Goal: Register for event/course

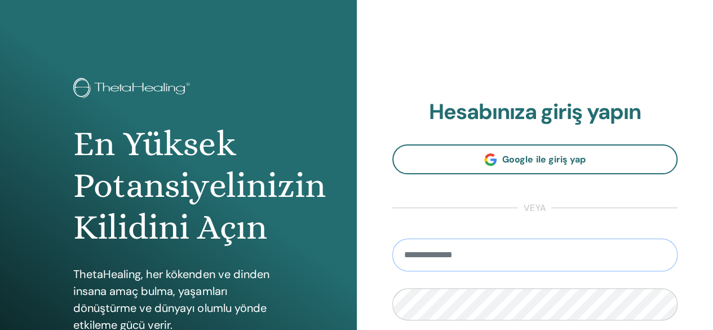
click at [530, 258] on input "email" at bounding box center [535, 254] width 286 height 33
type input "**********"
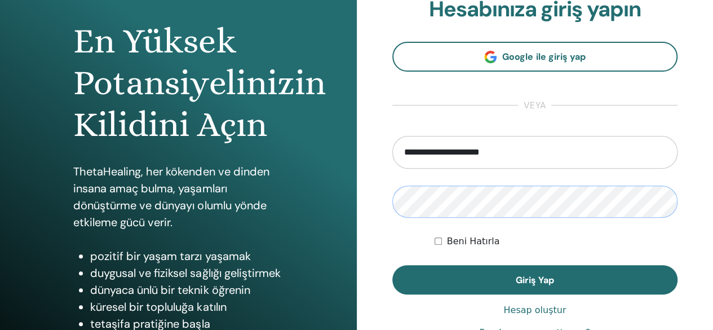
scroll to position [113, 0]
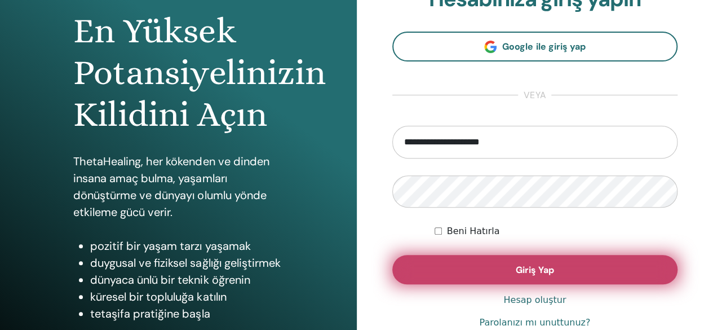
click at [564, 265] on button "Giriş Yap" at bounding box center [535, 269] width 286 height 29
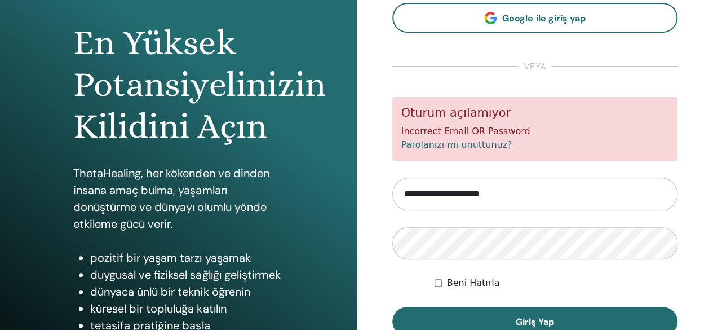
scroll to position [113, 0]
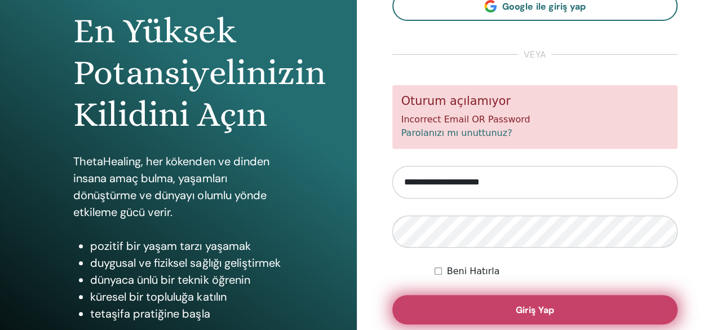
click at [555, 308] on button "Giriş Yap" at bounding box center [535, 309] width 286 height 29
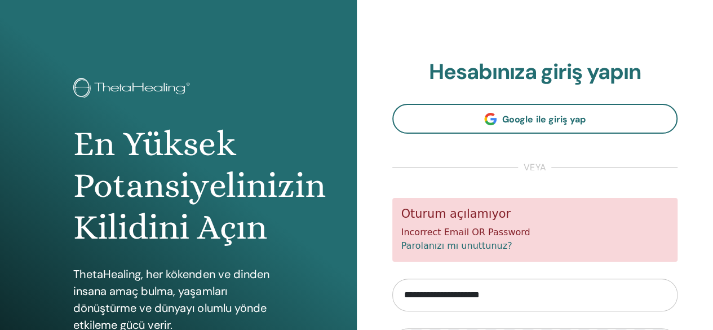
click at [458, 246] on link "Parolanızı mı unuttunuz?" at bounding box center [456, 245] width 111 height 11
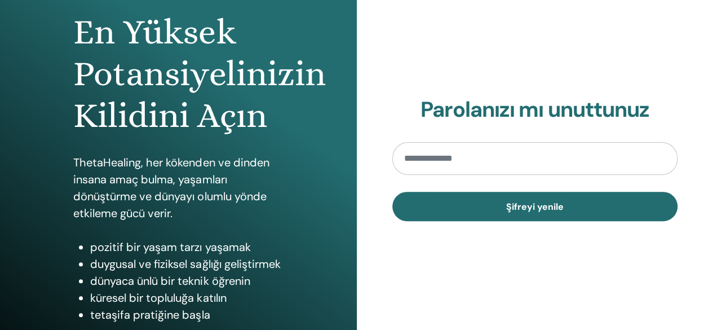
scroll to position [112, 0]
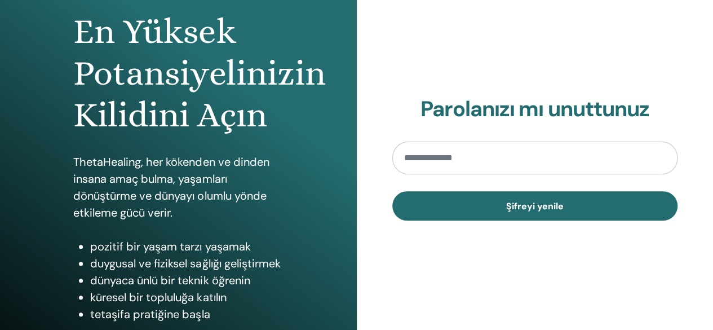
click at [510, 153] on input "email" at bounding box center [535, 157] width 286 height 33
type input "**********"
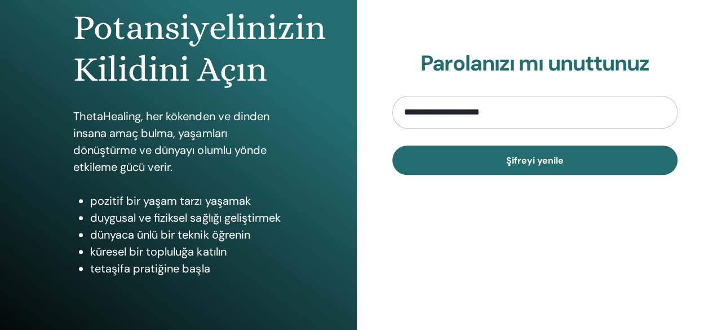
scroll to position [157, 0]
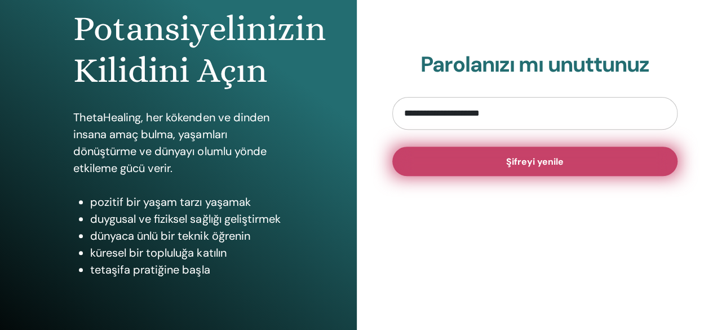
click at [539, 156] on span "Şifreyi yenile" at bounding box center [534, 162] width 57 height 12
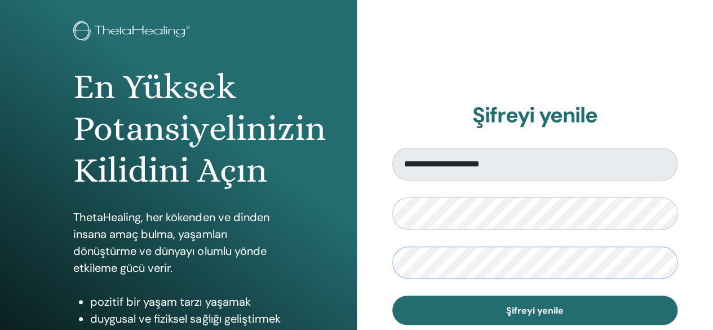
scroll to position [68, 0]
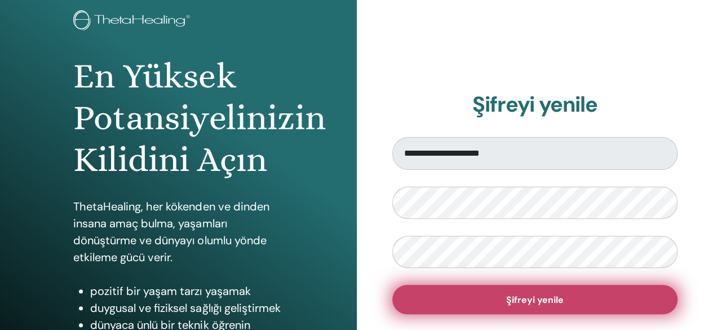
click at [573, 296] on button "Şifreyi yenile" at bounding box center [535, 299] width 286 height 29
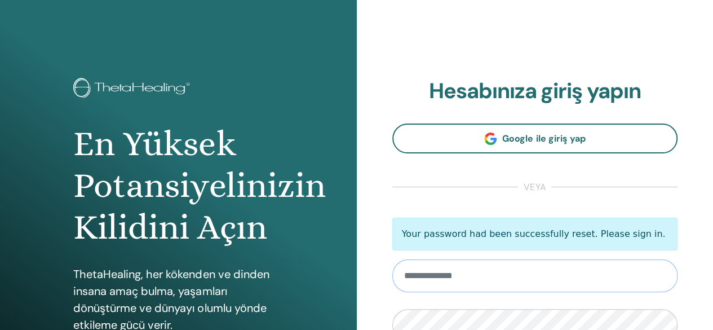
type input "**********"
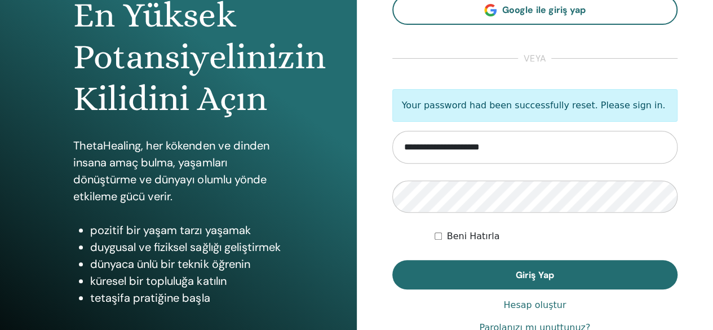
scroll to position [135, 0]
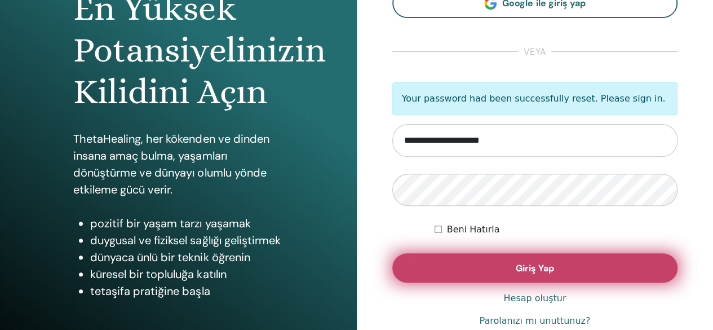
click at [555, 261] on button "Giriş Yap" at bounding box center [535, 267] width 286 height 29
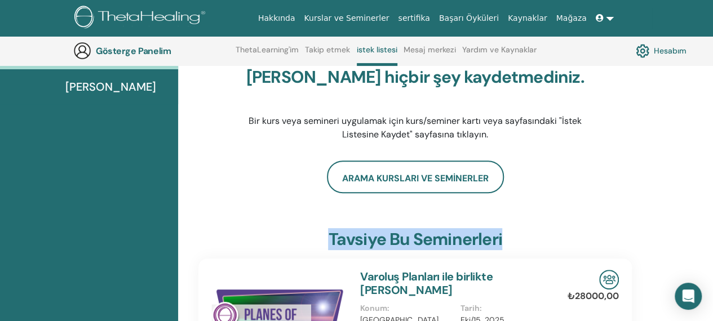
scroll to position [119, 0]
click at [712, 202] on html "Hakkında Kurslar ve [DEMOGRAPHIC_DATA] sertifika Başarı Öyküleri Kaynaklar [GEO…" at bounding box center [356, 41] width 713 height 321
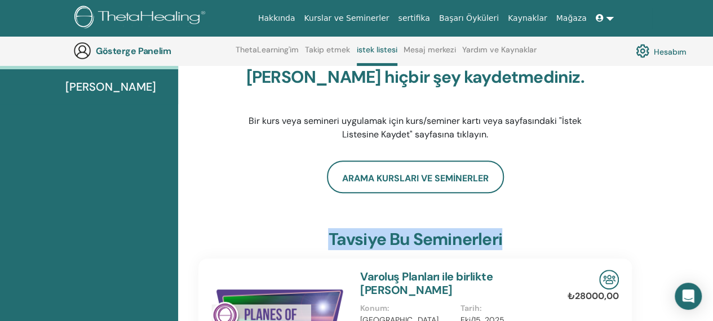
click at [712, 202] on html "Hakkında Kurslar ve [DEMOGRAPHIC_DATA] sertifika Başarı Öyküleri Kaynaklar [GEO…" at bounding box center [356, 41] width 713 height 321
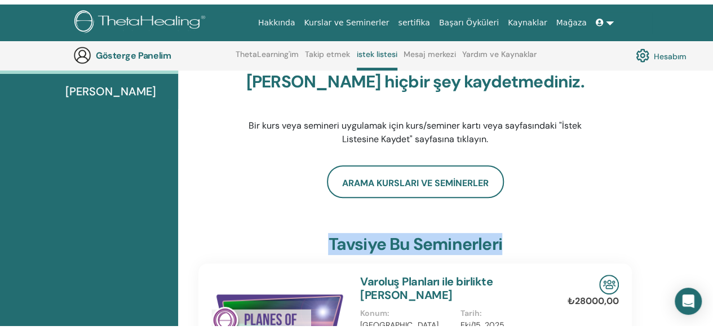
scroll to position [0, 0]
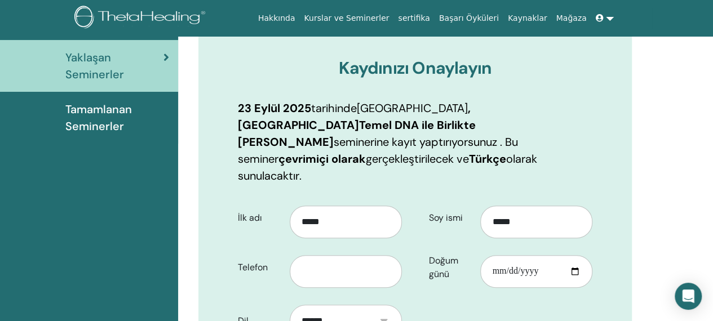
click at [712, 205] on html "Hakkında Kurslar ve Seminerler sertifika Başarı Öyküleri Kaynaklar Mağaza SS Sİ…" at bounding box center [356, 44] width 713 height 321
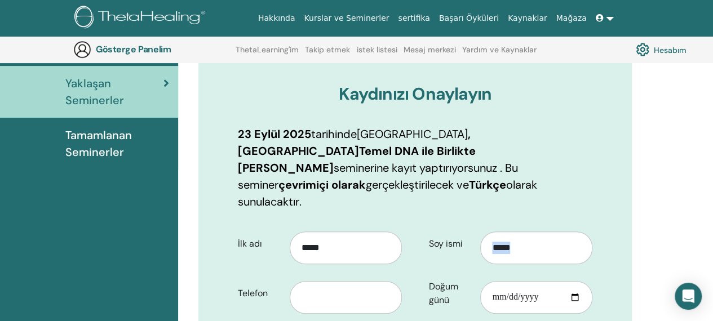
click at [712, 204] on html "Hakkında Kurslar ve Seminerler sertifika Başarı Öyküleri Kaynaklar Mağaza SS Sİ…" at bounding box center [356, 43] width 713 height 321
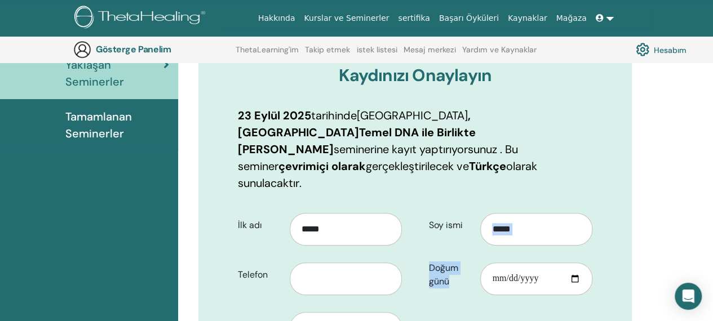
drag, startPoint x: 716, startPoint y: 325, endPoint x: 429, endPoint y: 293, distance: 288.7
click at [429, 185] on html "Hakkında Kurslar ve Seminerler sertifika Başarı Öyküleri Kaynaklar Mağaza SS Sİ…" at bounding box center [356, 24] width 713 height 321
click at [351, 263] on input "text" at bounding box center [346, 279] width 112 height 33
type input "**********"
click at [499, 263] on input "Doğum günü" at bounding box center [536, 279] width 112 height 33
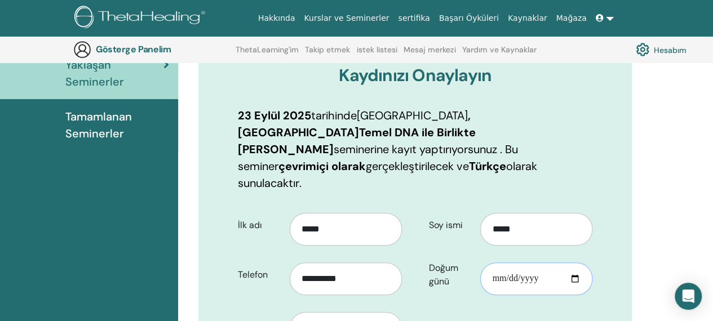
type input "**********"
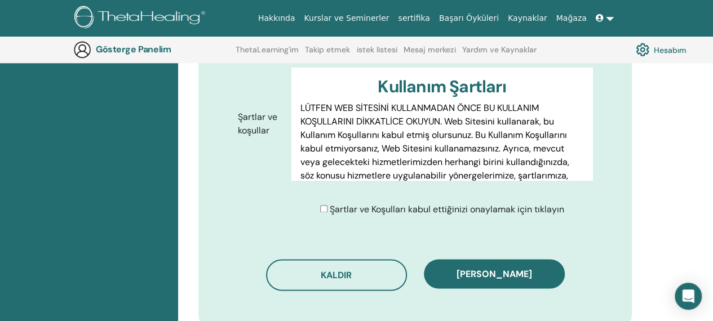
scroll to position [609, 0]
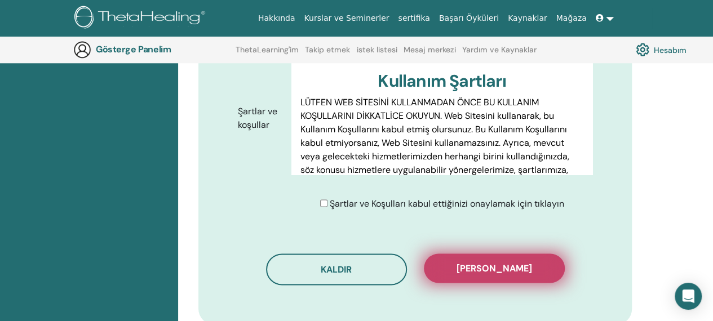
click at [504, 263] on font "Kaydı onayla" at bounding box center [495, 269] width 76 height 12
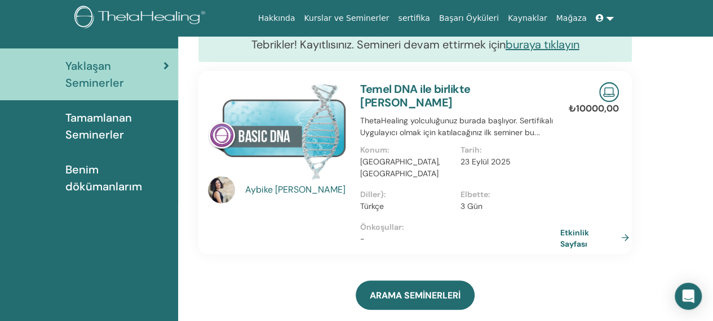
scroll to position [119, 0]
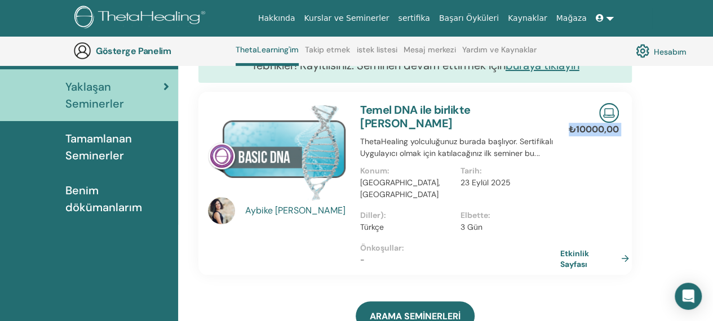
click at [712, 202] on html "Hakkında Kurslar ve [DEMOGRAPHIC_DATA] sertifika Başarı Öyküleri Kaynaklar [GEO…" at bounding box center [356, 41] width 713 height 321
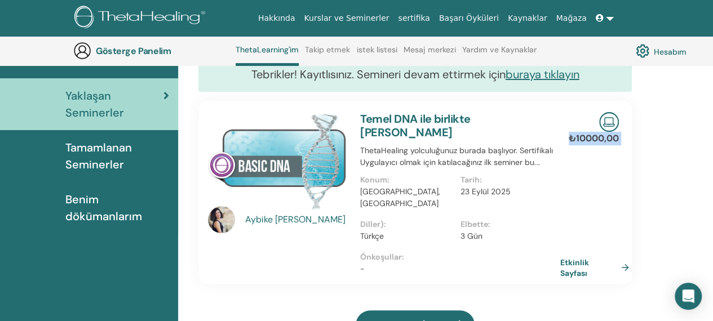
scroll to position [121, 0]
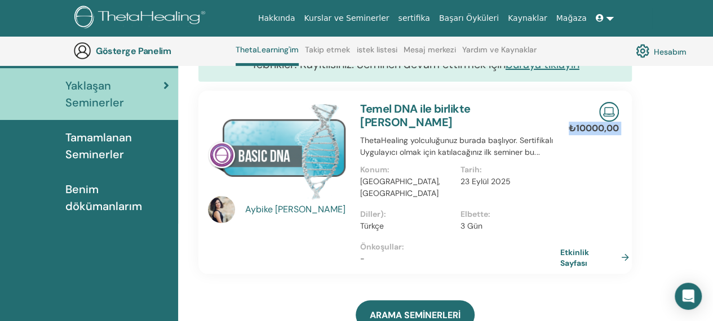
click at [712, 201] on html "Hakkında Kurslar ve Seminerler sertifika Başarı Öyküleri Kaynaklar Mağaza SS Sİ…" at bounding box center [356, 39] width 713 height 321
click at [712, 200] on html "Hakkında Kurslar ve Seminerler sertifika Başarı Öyküleri Kaynaklar Mağaza SS Sİ…" at bounding box center [356, 39] width 713 height 321
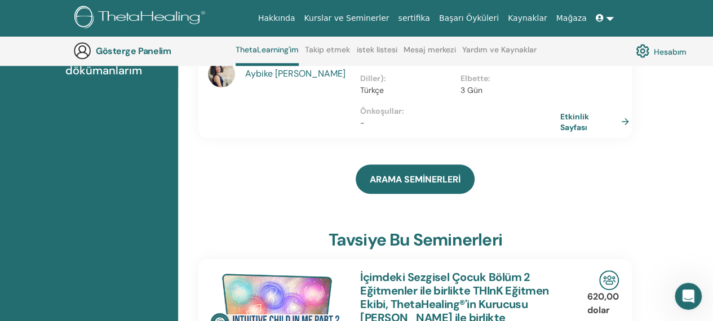
scroll to position [0, 0]
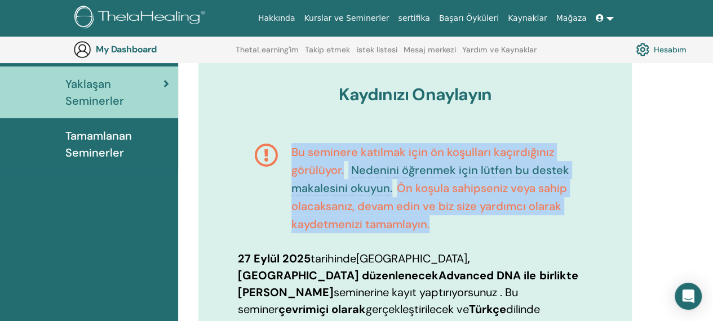
scroll to position [117, 0]
click at [712, 204] on html "Hakkında Kurslar ve Seminerler sertifika Başarı Öyküleri Kaynaklar Mağaza SS Sİ…" at bounding box center [356, 43] width 713 height 321
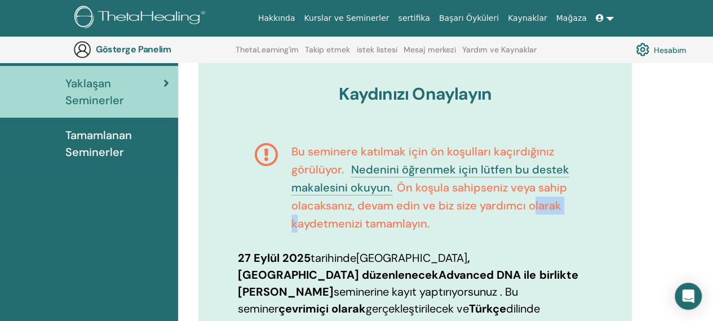
click at [712, 204] on html "Hakkında Kurslar ve Seminerler sertifika Başarı Öyküleri Kaynaklar Mağaza SS Sİ…" at bounding box center [356, 43] width 713 height 321
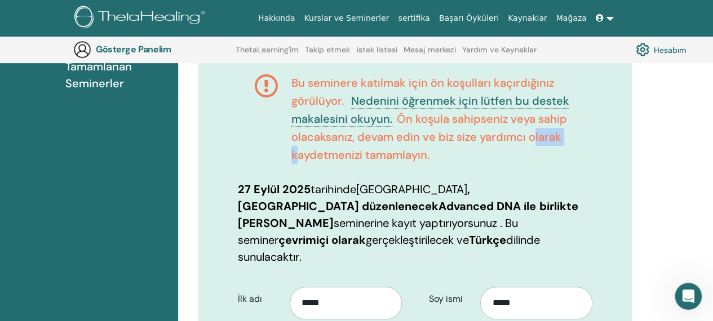
scroll to position [0, 0]
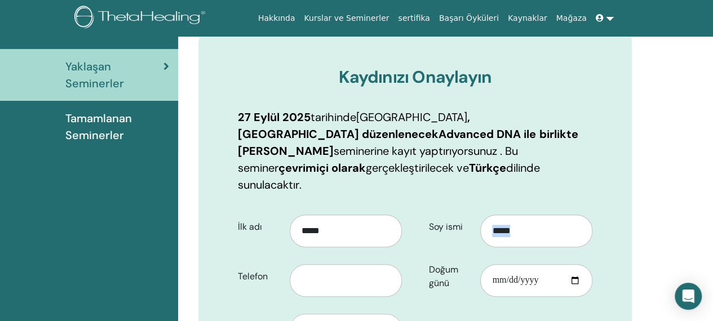
scroll to position [117, 0]
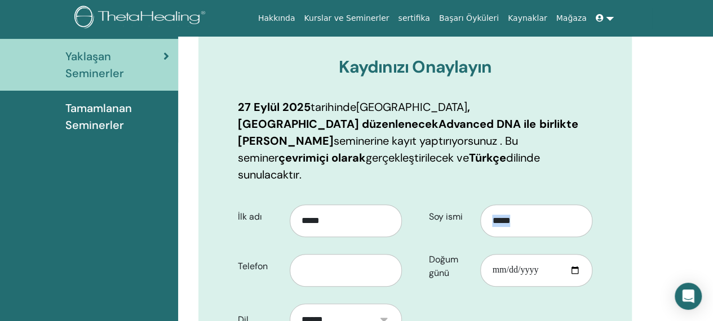
click at [712, 204] on html "Hakkında Kurslar ve [DEMOGRAPHIC_DATA] sertifika Başarı Öyküleri Kaynaklar [GEO…" at bounding box center [356, 43] width 713 height 321
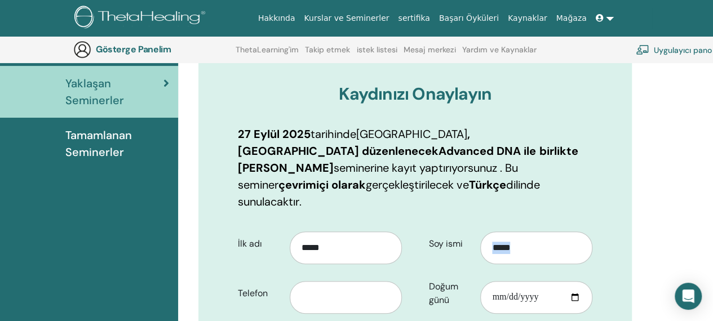
click at [712, 204] on html "Hakkında Kurslar ve [DEMOGRAPHIC_DATA] sertifika Başarı Öyküleri Kaynaklar [GEO…" at bounding box center [356, 43] width 713 height 321
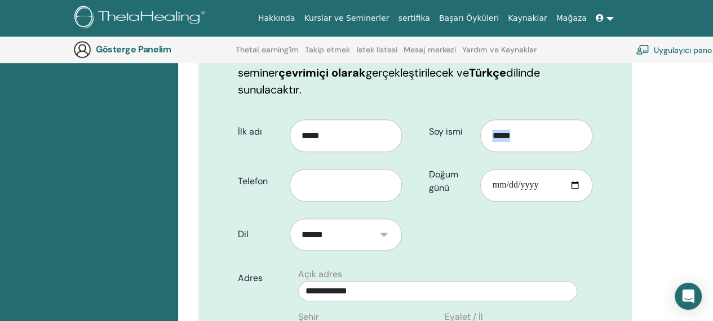
scroll to position [230, 0]
click at [322, 169] on input "text" at bounding box center [346, 185] width 112 height 33
type input "**********"
click at [499, 169] on input "Doğum günü" at bounding box center [536, 185] width 112 height 33
type input "**********"
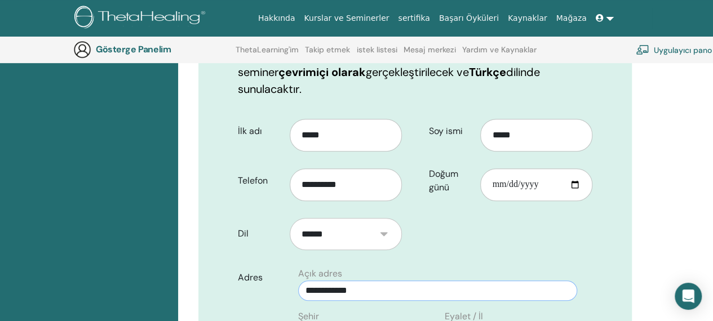
click at [364, 281] on input "**********" at bounding box center [437, 291] width 279 height 20
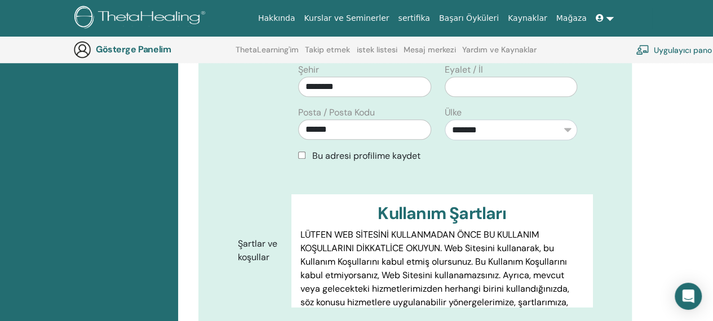
scroll to position [478, 0]
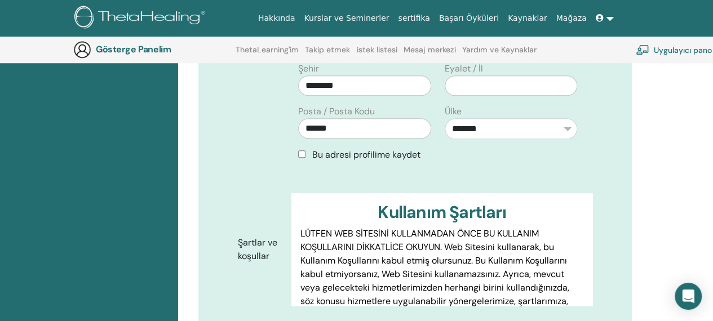
type input "**********"
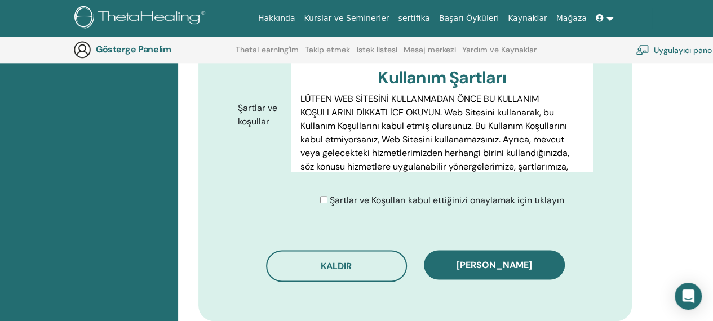
scroll to position [613, 0]
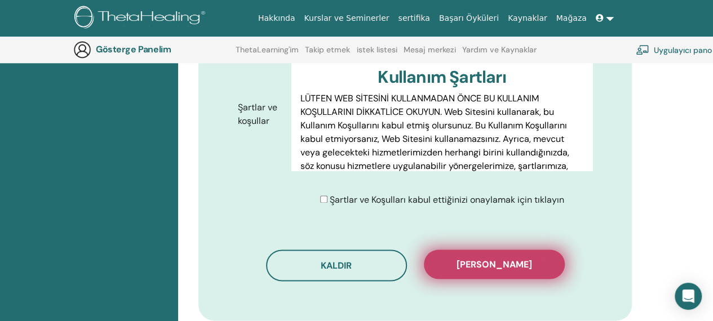
click at [485, 259] on font "Kaydı onayla" at bounding box center [495, 265] width 76 height 12
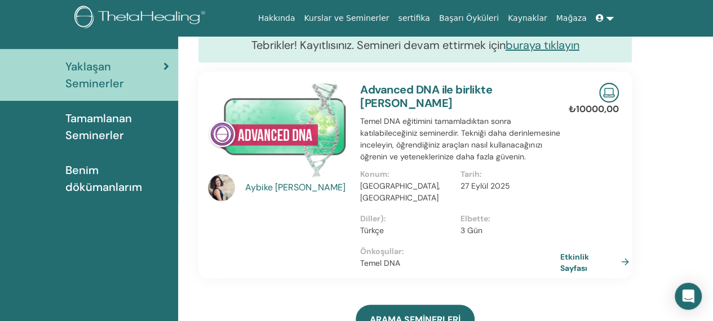
scroll to position [119, 0]
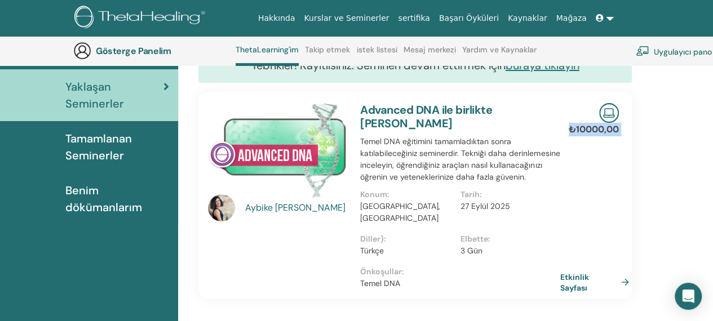
click at [712, 202] on html "Hakkında Kurslar ve [DEMOGRAPHIC_DATA] sertifika Başarı Öyküleri Kaynaklar [GEO…" at bounding box center [356, 41] width 713 height 321
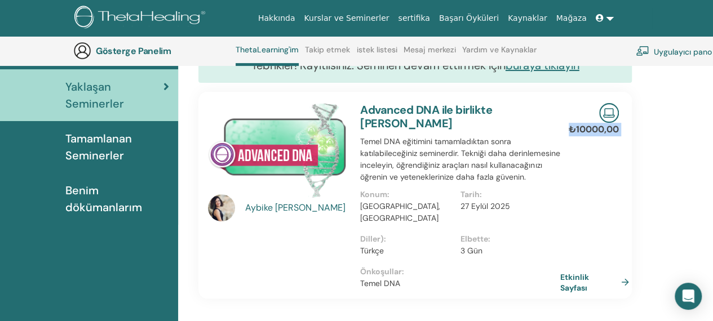
click at [712, 202] on html "Hakkında Kurslar ve [DEMOGRAPHIC_DATA] sertifika Başarı Öyküleri Kaynaklar [GEO…" at bounding box center [356, 41] width 713 height 321
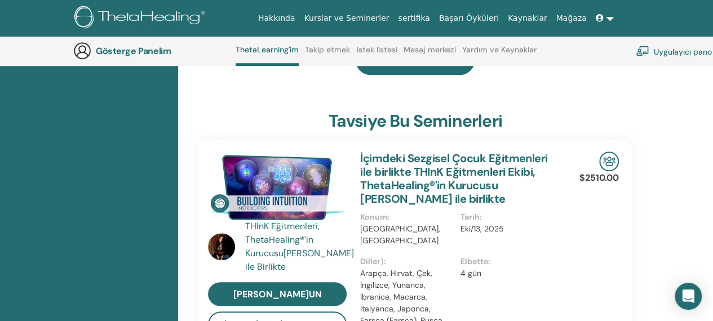
scroll to position [413, 0]
